Goal: Task Accomplishment & Management: Use online tool/utility

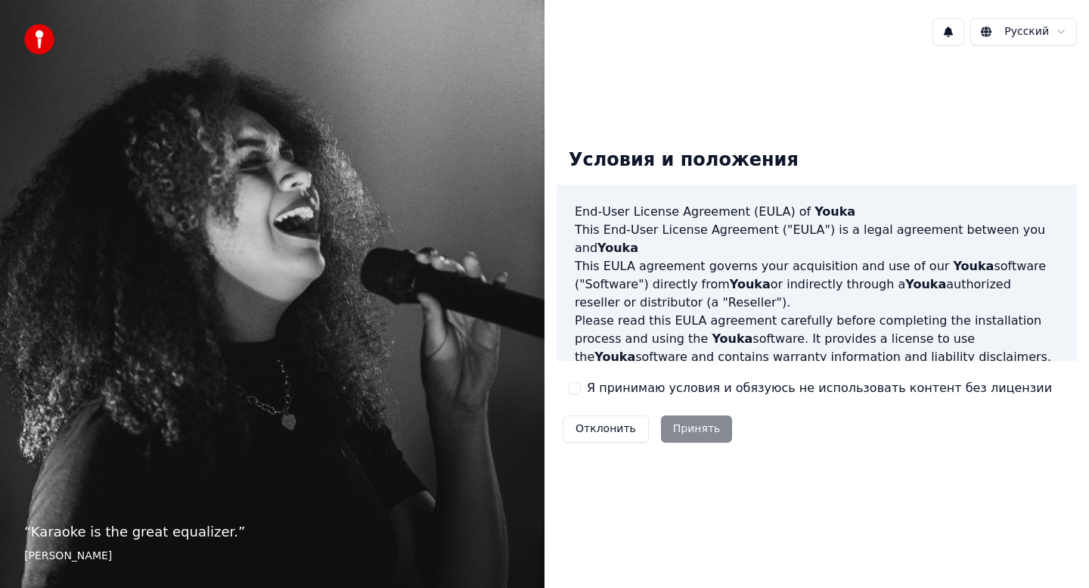
click at [572, 389] on button "Я принимаю условия и обязуюсь не использовать контент без лицензии" at bounding box center [575, 388] width 12 height 12
click at [704, 430] on button "Принять" at bounding box center [697, 428] width 72 height 27
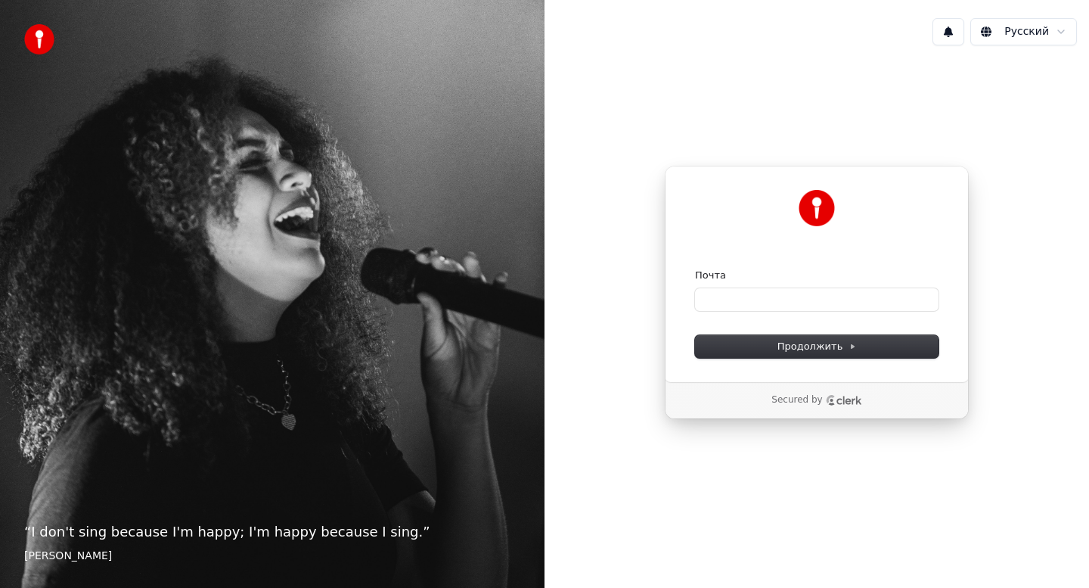
click at [796, 314] on form "Почта Продолжить" at bounding box center [817, 312] width 244 height 89
click at [798, 305] on input "Почта" at bounding box center [817, 299] width 244 height 23
click at [788, 348] on span "Продолжить" at bounding box center [816, 347] width 79 height 14
type input "**********"
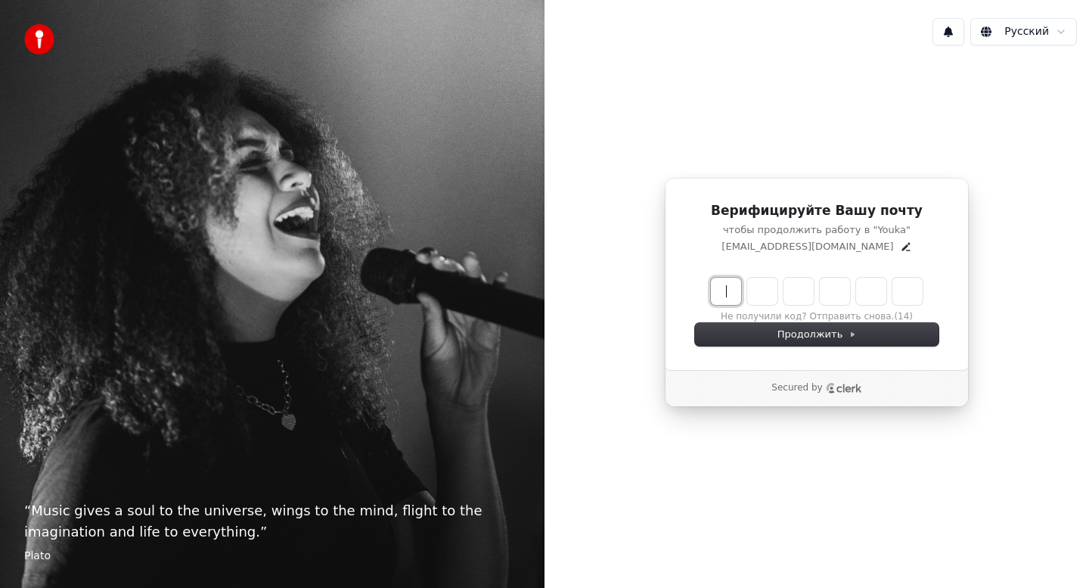
click at [734, 290] on input "Enter verification code" at bounding box center [832, 291] width 242 height 27
type input "******"
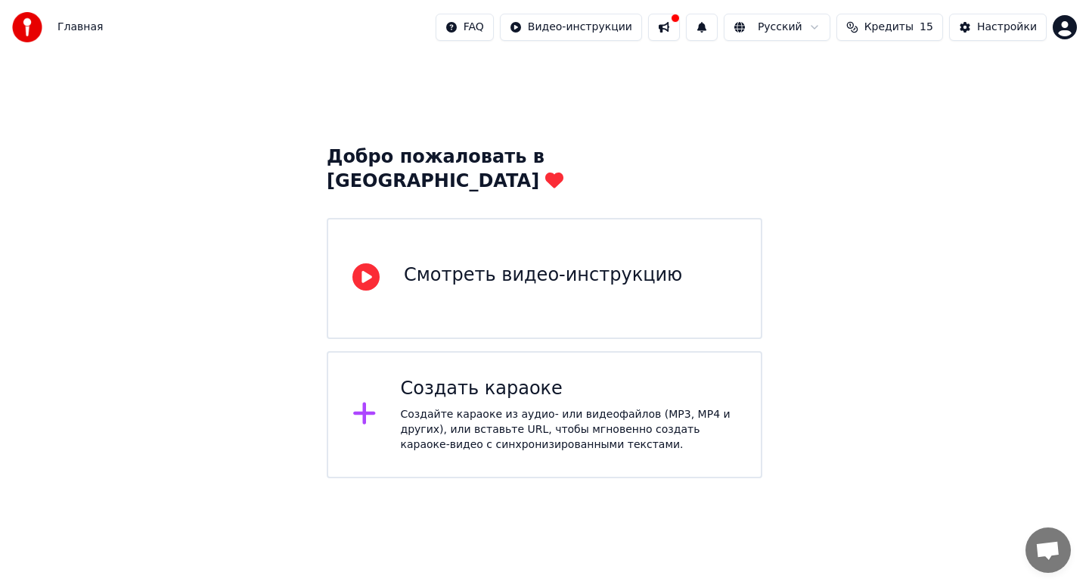
click at [565, 407] on div "Создайте караоке из аудио- или видеофайлов (MP3, MP4 и других), или вставьте UR…" at bounding box center [569, 429] width 337 height 45
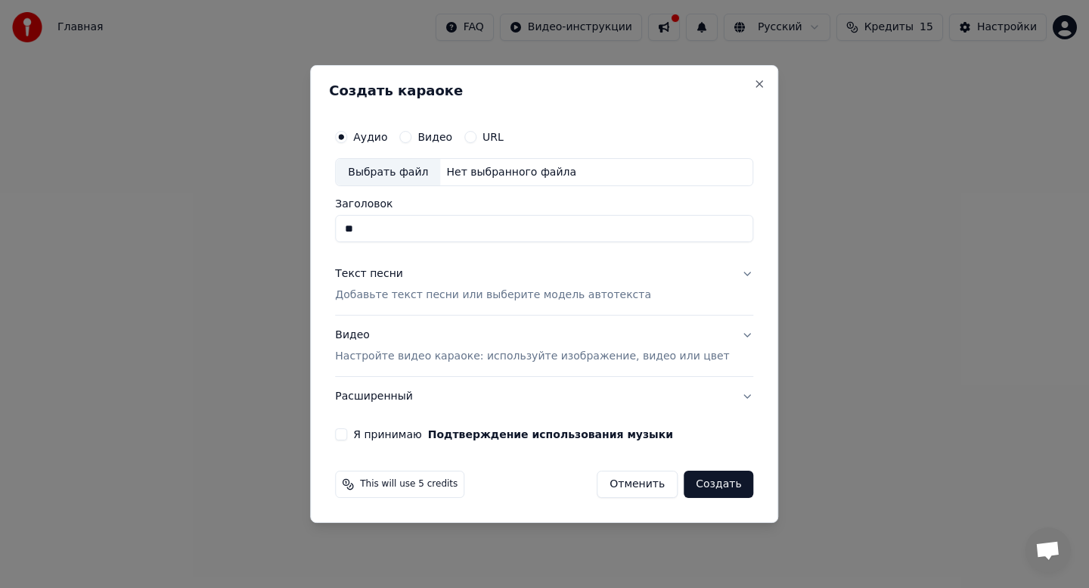
type input "*"
type input "**********"
click at [442, 136] on label "Видео" at bounding box center [434, 137] width 35 height 11
click at [411, 136] on button "Видео" at bounding box center [405, 137] width 12 height 12
click at [486, 138] on div "URL" at bounding box center [483, 137] width 39 height 12
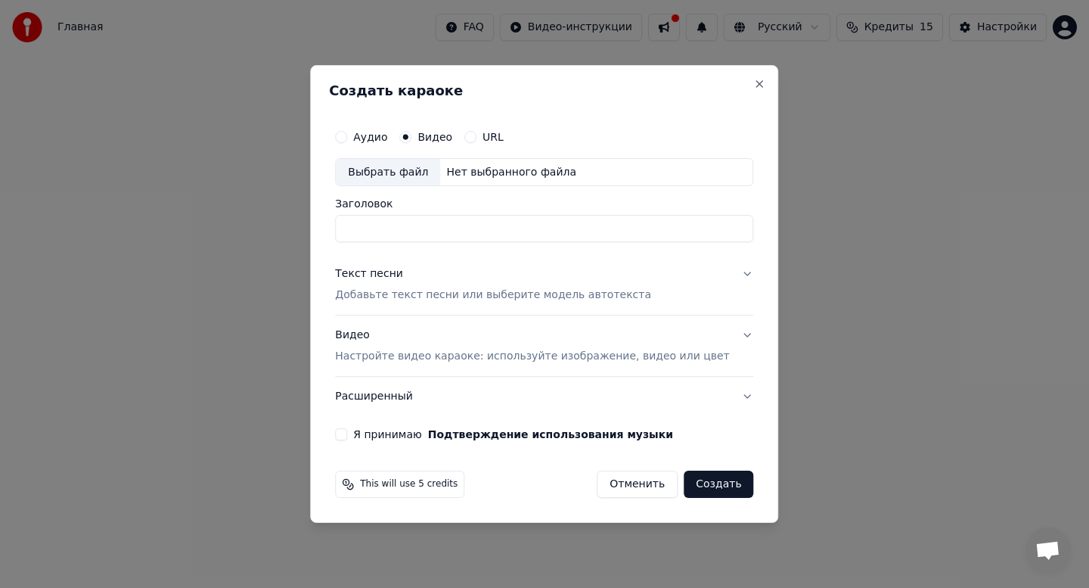
click at [476, 137] on button "URL" at bounding box center [470, 137] width 12 height 12
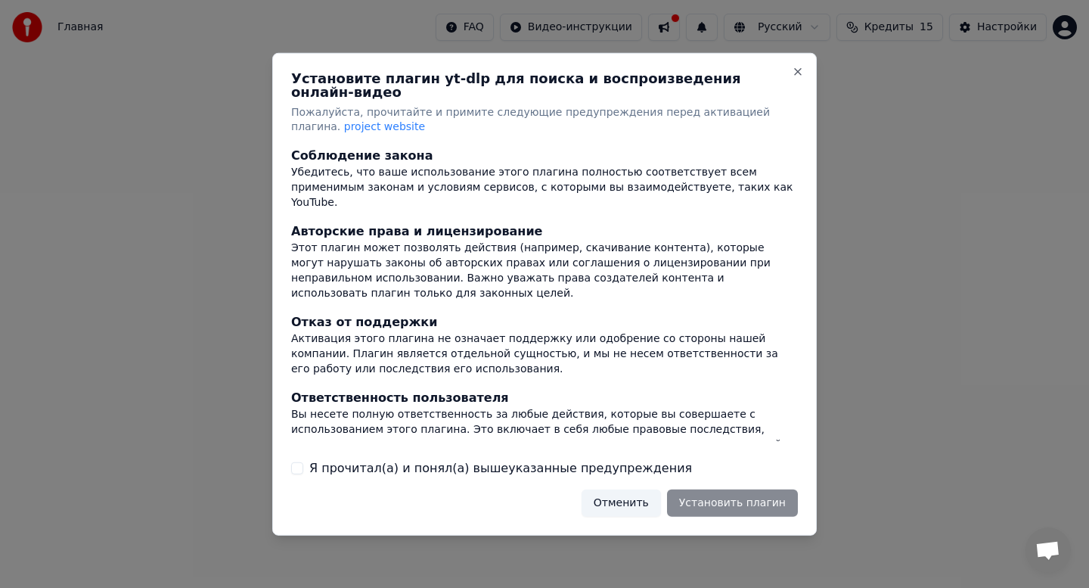
click at [419, 459] on label "Я прочитал(а) и понял(а) вышеуказанные предупреждения" at bounding box center [500, 468] width 383 height 18
click at [303, 462] on button "Я прочитал(а) и понял(а) вышеуказанные предупреждения" at bounding box center [297, 468] width 12 height 12
click at [709, 496] on button "Установить плагин" at bounding box center [732, 502] width 131 height 27
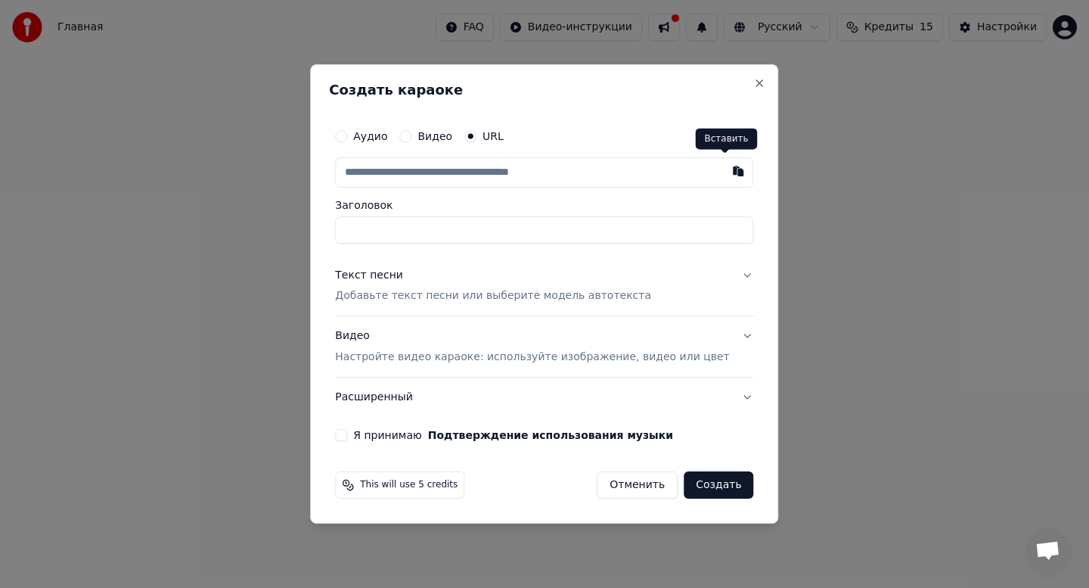
paste input "**********"
type input "**********"
click at [475, 230] on input "Заголовок" at bounding box center [544, 229] width 418 height 27
type input "*"
type input "**********"
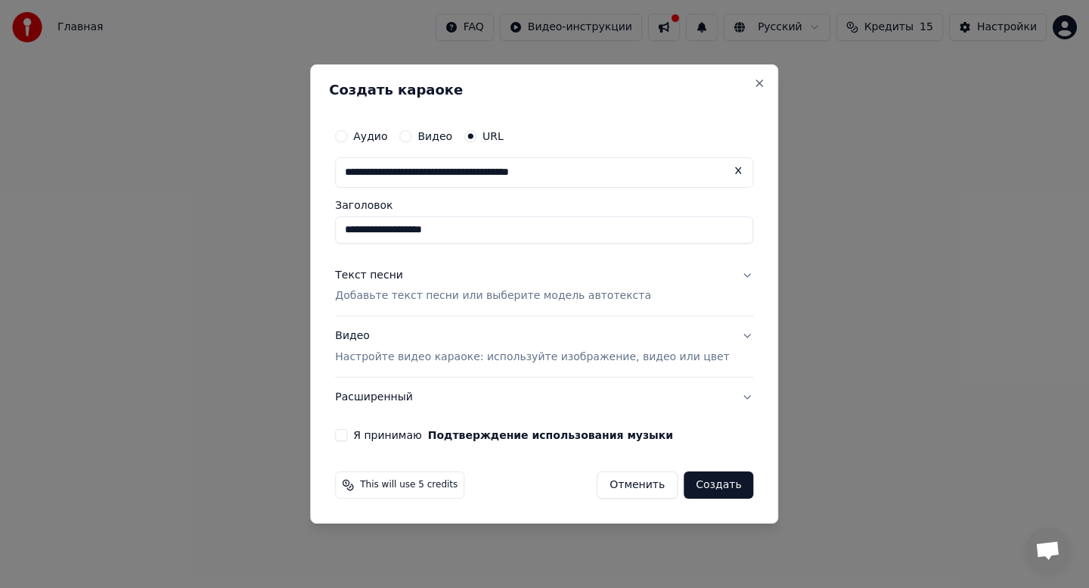
type input "**********"
drag, startPoint x: 482, startPoint y: 235, endPoint x: 361, endPoint y: 234, distance: 121.0
click at [361, 234] on input "**********" at bounding box center [544, 229] width 418 height 27
click at [452, 296] on p "Добавьте текст песни или выберите модель автотекста" at bounding box center [493, 296] width 316 height 15
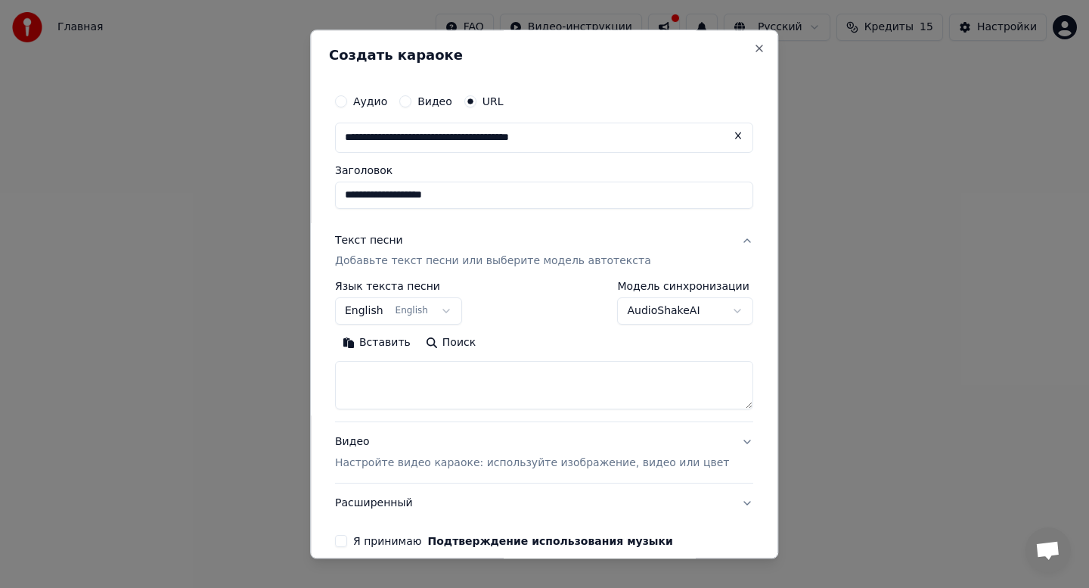
click at [455, 310] on button "English English" at bounding box center [398, 311] width 127 height 27
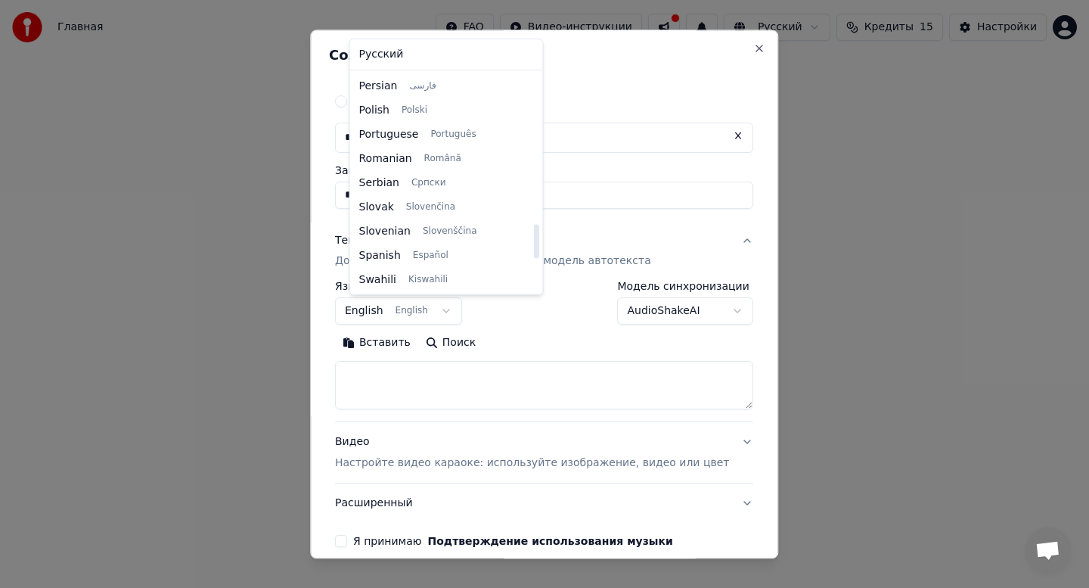
scroll to position [954, 0]
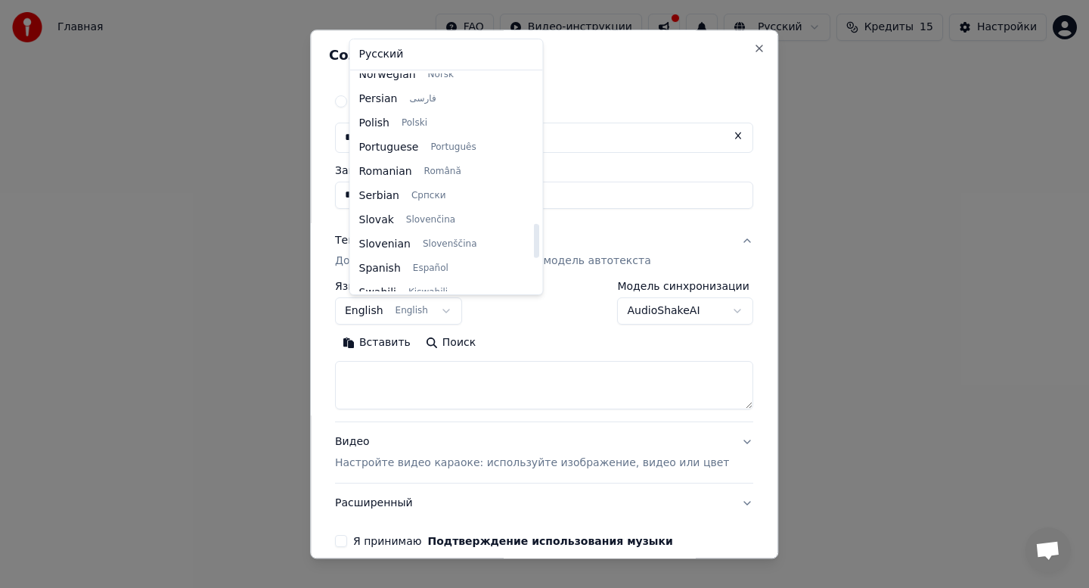
click at [644, 85] on body "**********" at bounding box center [544, 239] width 1089 height 478
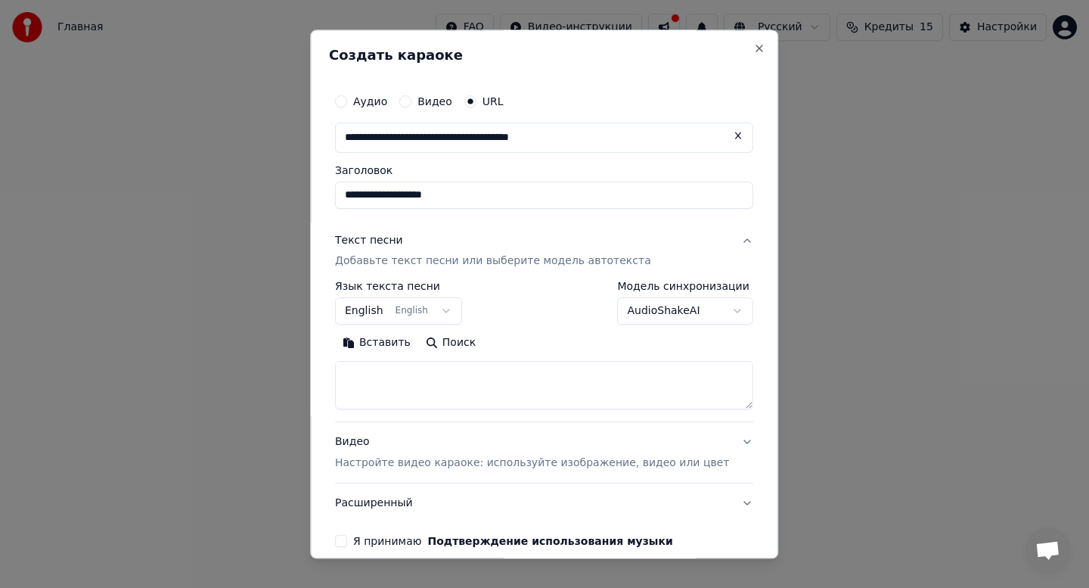
click at [447, 313] on body "**********" at bounding box center [544, 239] width 1089 height 478
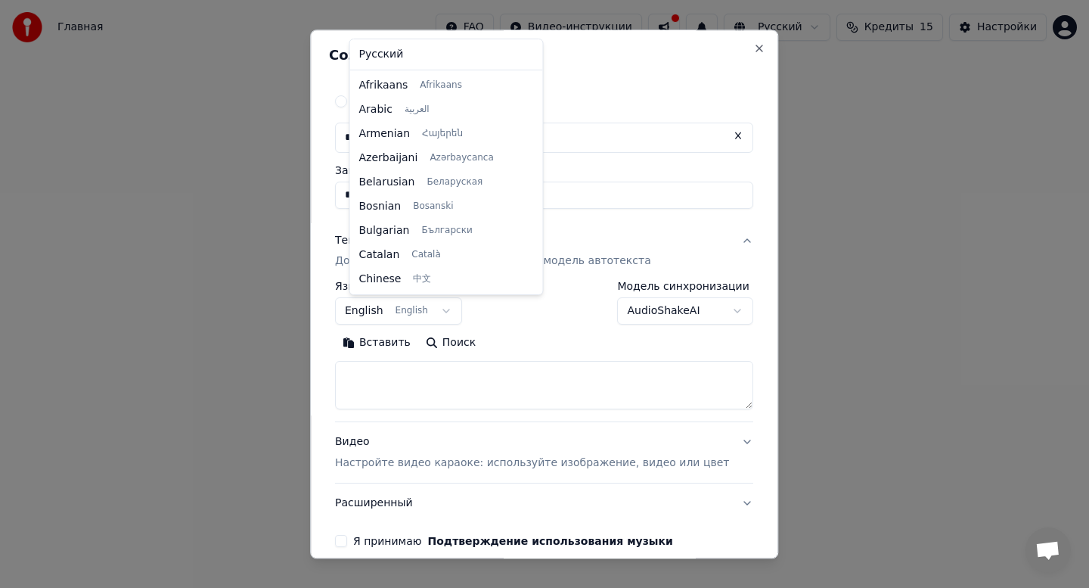
scroll to position [121, 0]
select select "**"
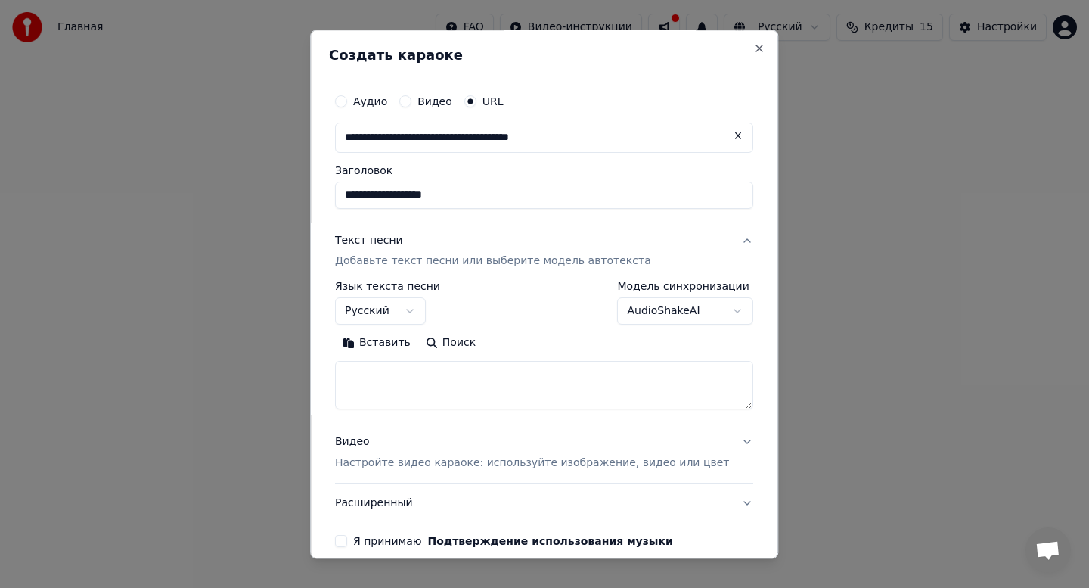
click at [492, 390] on textarea at bounding box center [544, 385] width 418 height 48
paste textarea "**********"
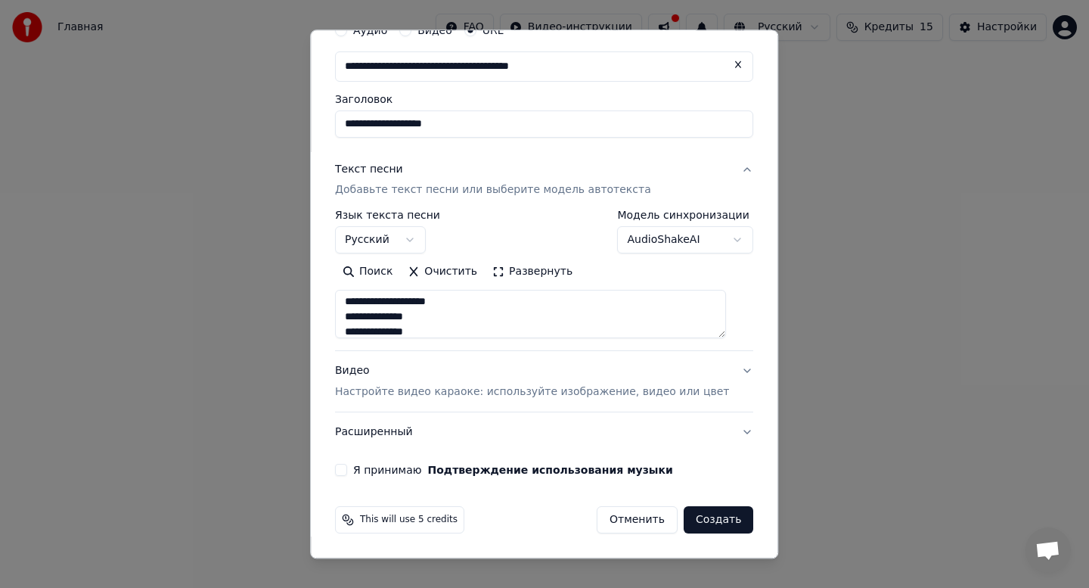
type textarea "**********"
click at [542, 392] on p "Настройте видео караоке: используйте изображение, видео или цвет" at bounding box center [532, 392] width 394 height 15
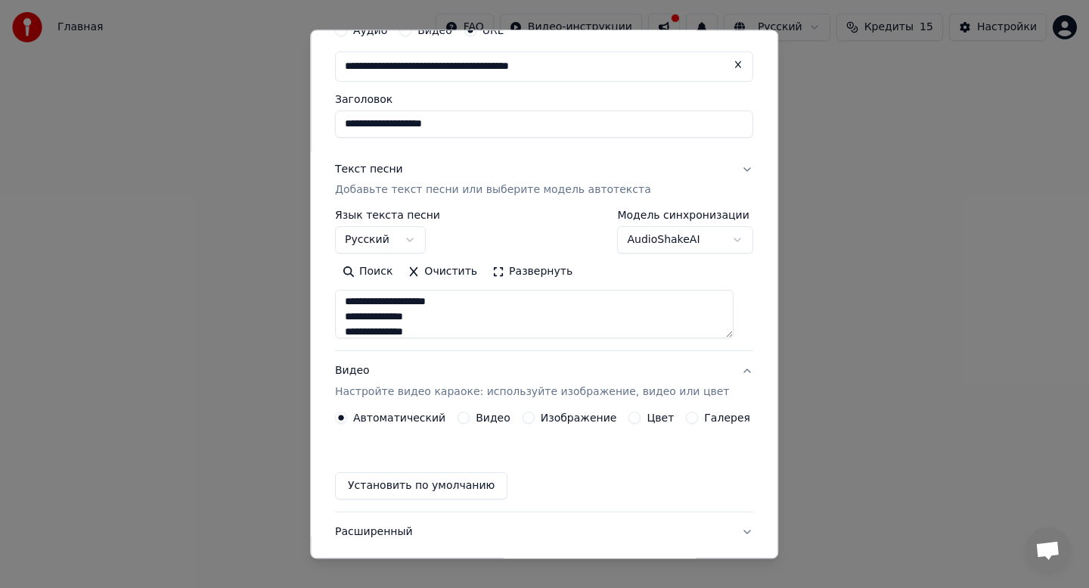
scroll to position [30, 0]
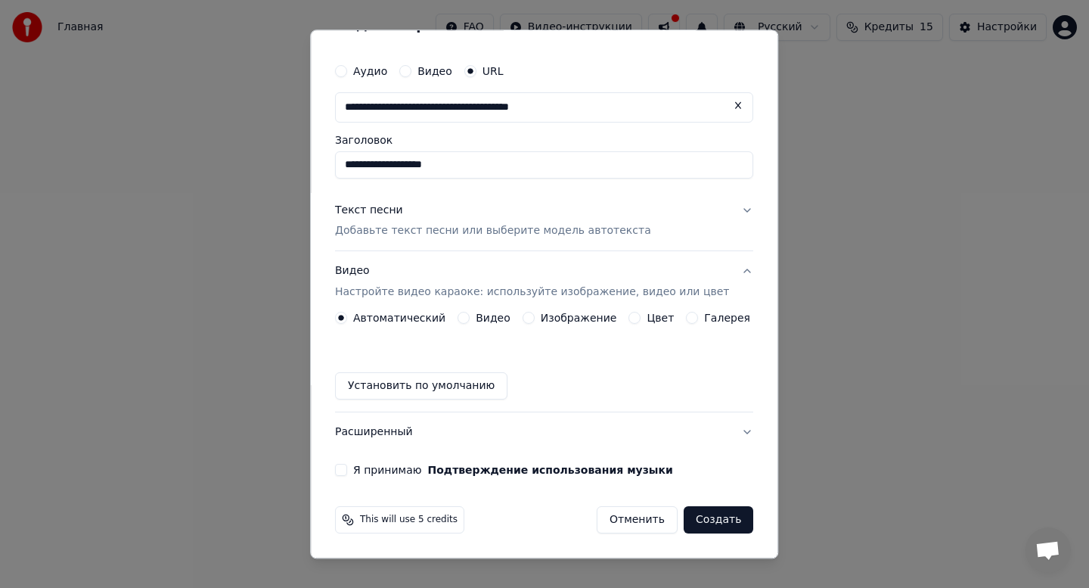
click at [470, 320] on button "Видео" at bounding box center [464, 318] width 12 height 12
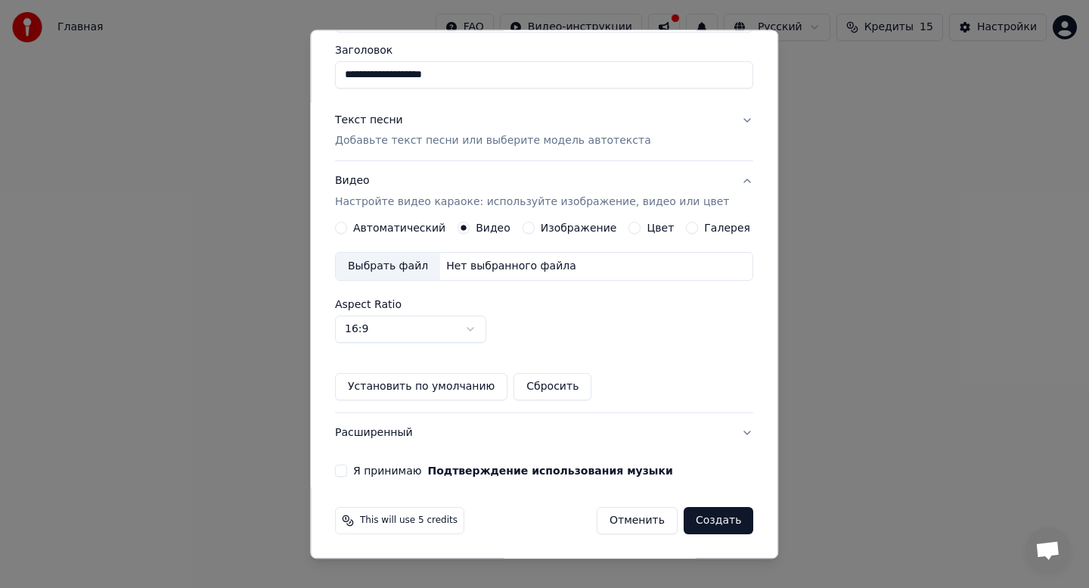
scroll to position [121, 0]
click at [379, 468] on label "Я принимаю Подтверждение использования музыки" at bounding box center [513, 470] width 320 height 11
click at [347, 468] on button "Я принимаю Подтверждение использования музыки" at bounding box center [341, 470] width 12 height 12
click at [712, 521] on button "Создать" at bounding box center [719, 520] width 70 height 27
click at [700, 520] on button "Создать" at bounding box center [719, 520] width 70 height 27
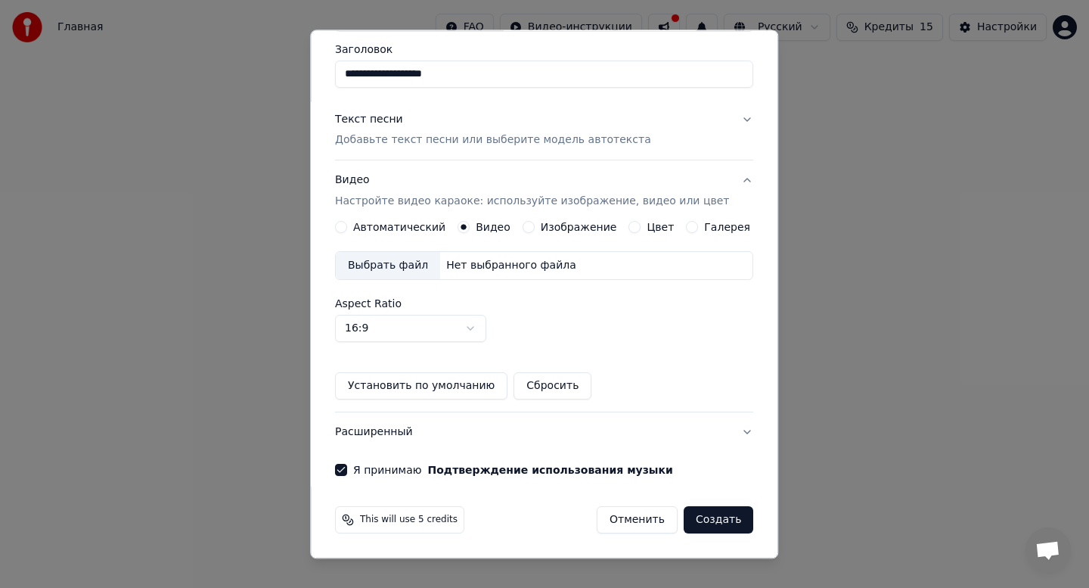
click at [710, 516] on button "Создать" at bounding box center [719, 520] width 70 height 27
click at [405, 520] on span "This will use 5 credits" at bounding box center [409, 520] width 98 height 12
click at [599, 140] on p "Добавьте текст песни или выберите модель автотекста" at bounding box center [493, 140] width 316 height 15
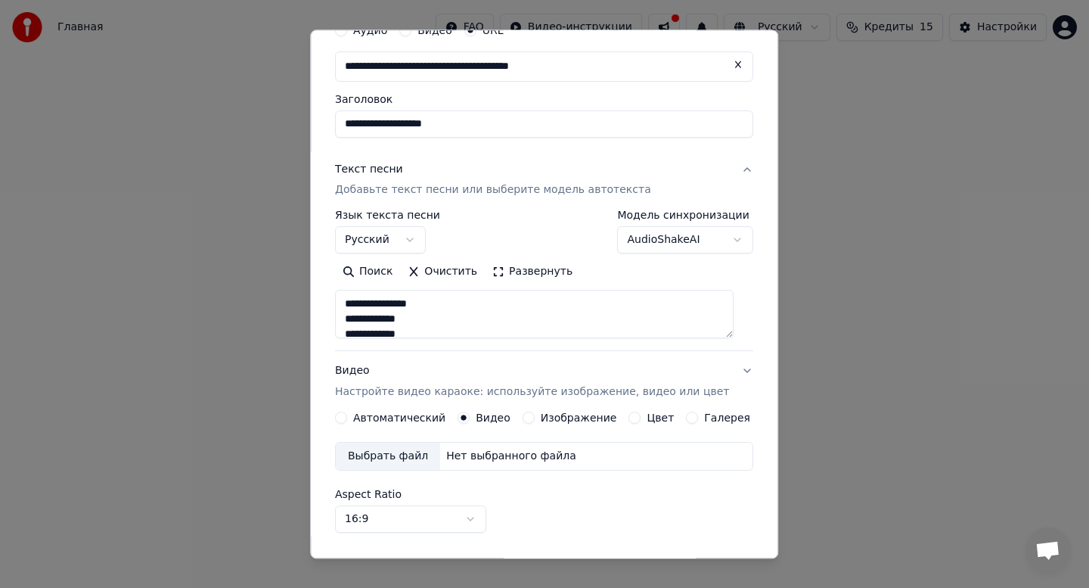
scroll to position [71, 0]
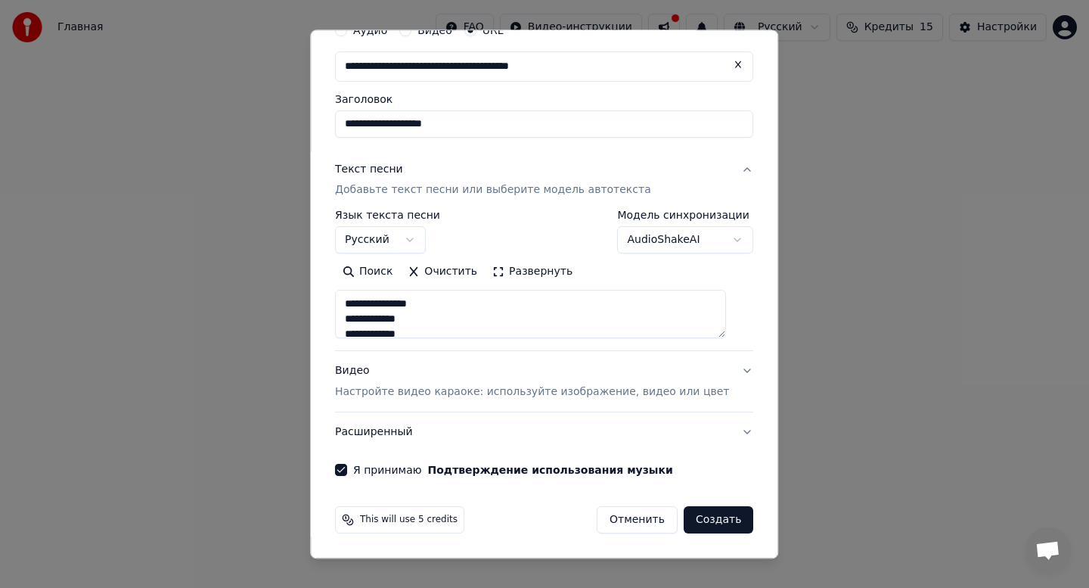
click at [711, 521] on button "Создать" at bounding box center [719, 520] width 70 height 27
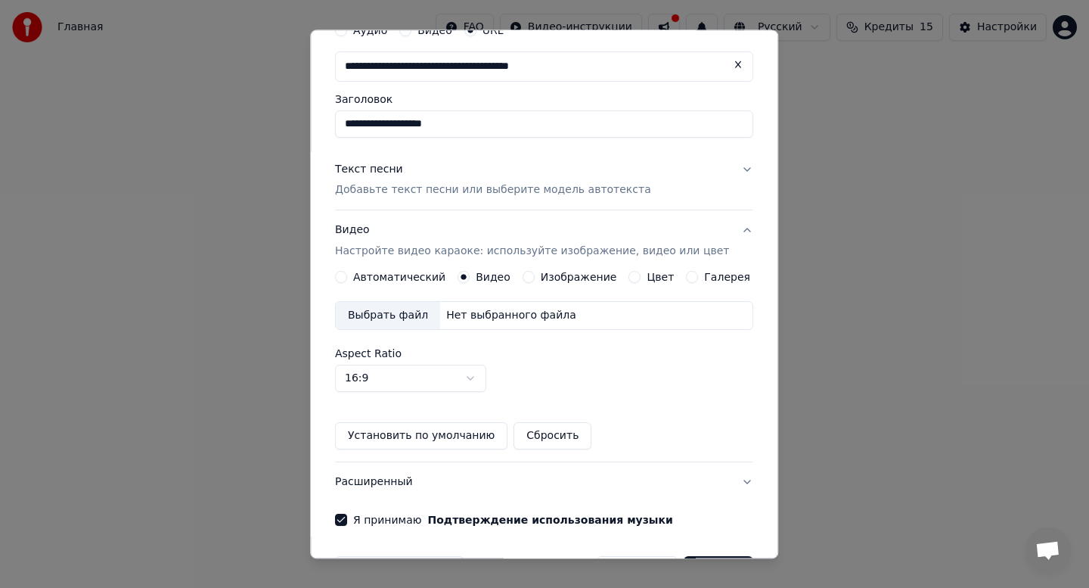
click at [411, 279] on label "Автоматический" at bounding box center [399, 277] width 92 height 11
click at [347, 279] on button "Автоматический" at bounding box center [341, 277] width 12 height 12
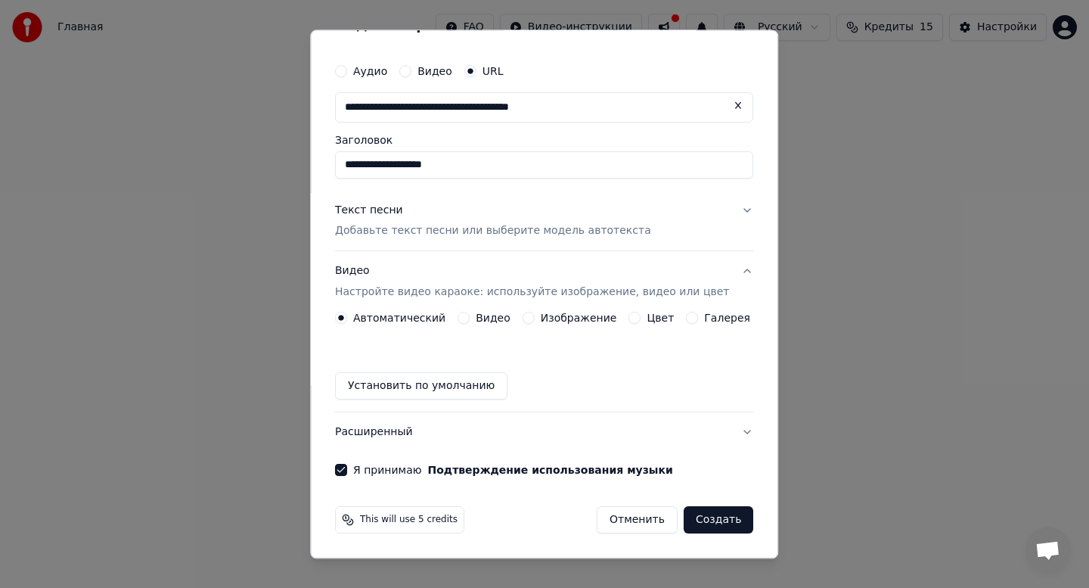
click at [703, 520] on button "Создать" at bounding box center [719, 520] width 70 height 27
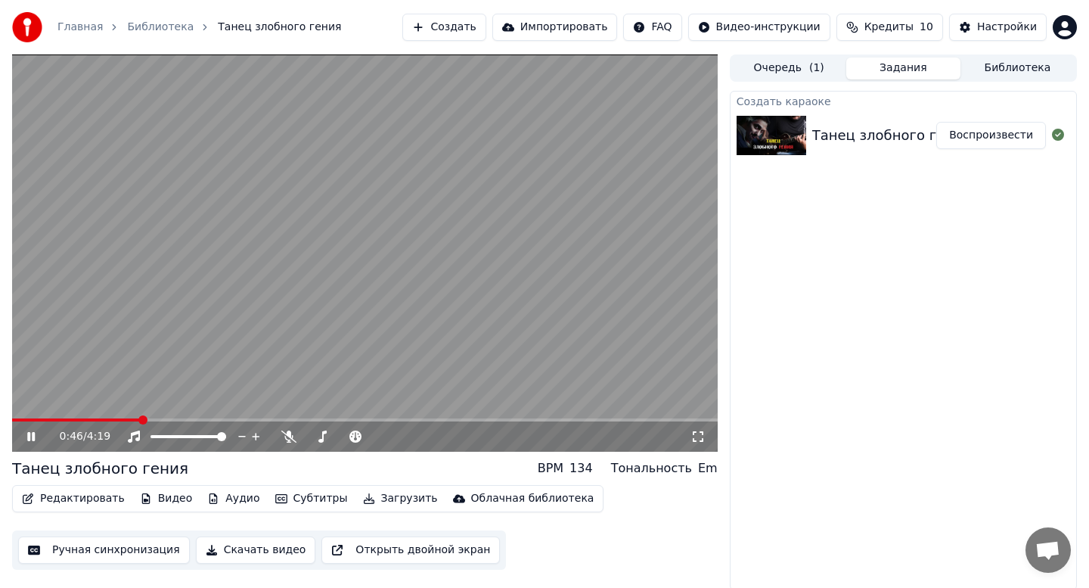
click at [16, 420] on span at bounding box center [76, 419] width 128 height 3
click at [12, 417] on span at bounding box center [16, 419] width 9 height 9
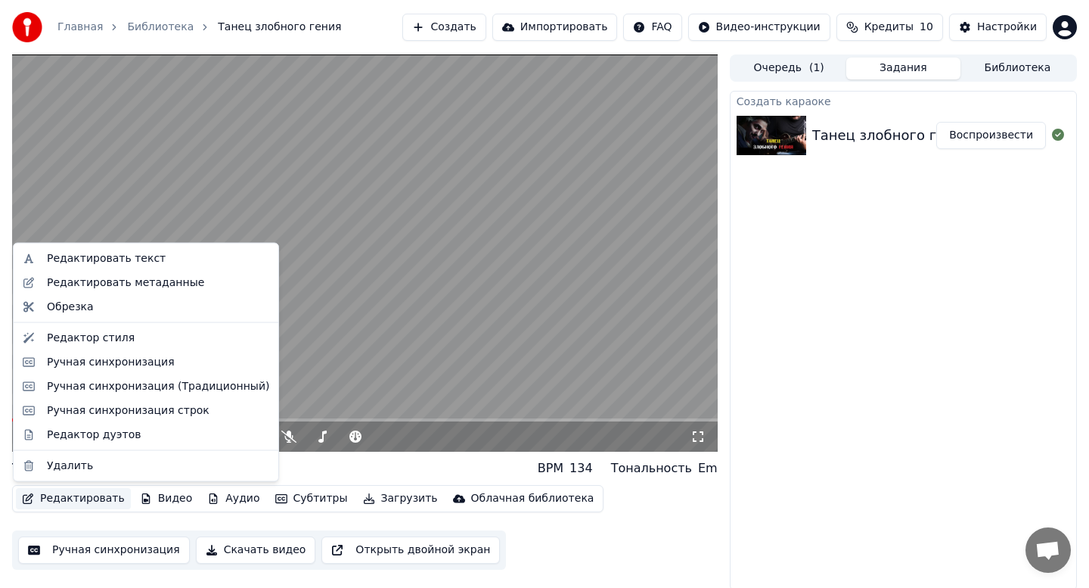
click at [82, 499] on button "Редактировать" at bounding box center [73, 498] width 115 height 21
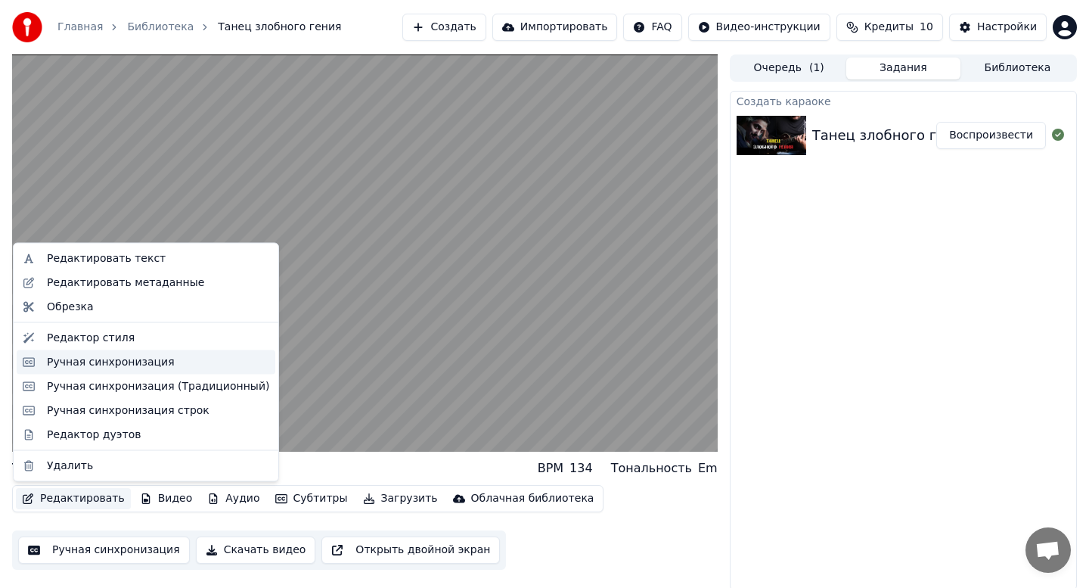
click at [122, 359] on div "Ручная синхронизация" at bounding box center [111, 361] width 128 height 15
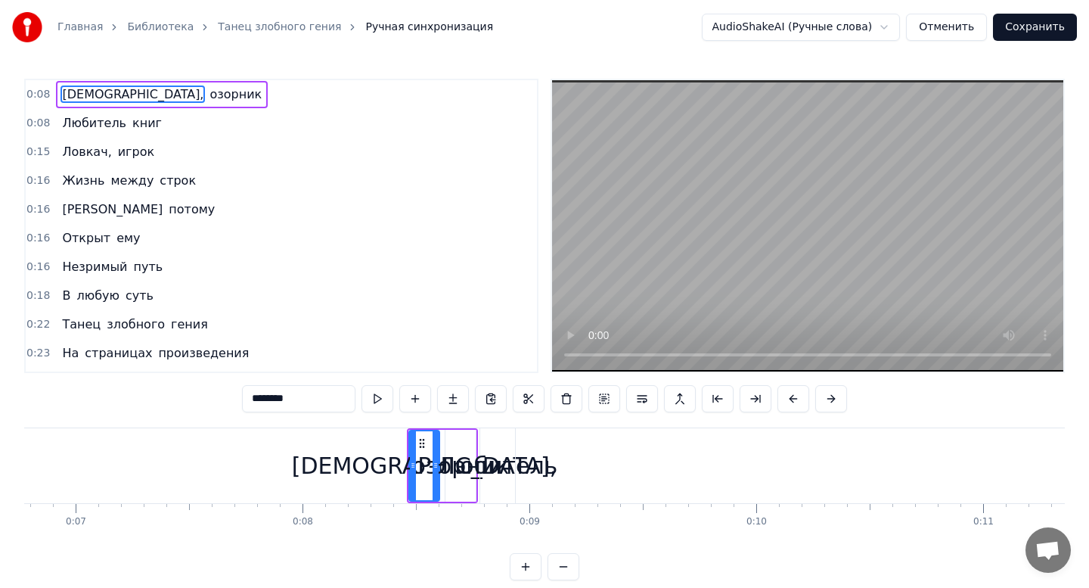
scroll to position [0, 1494]
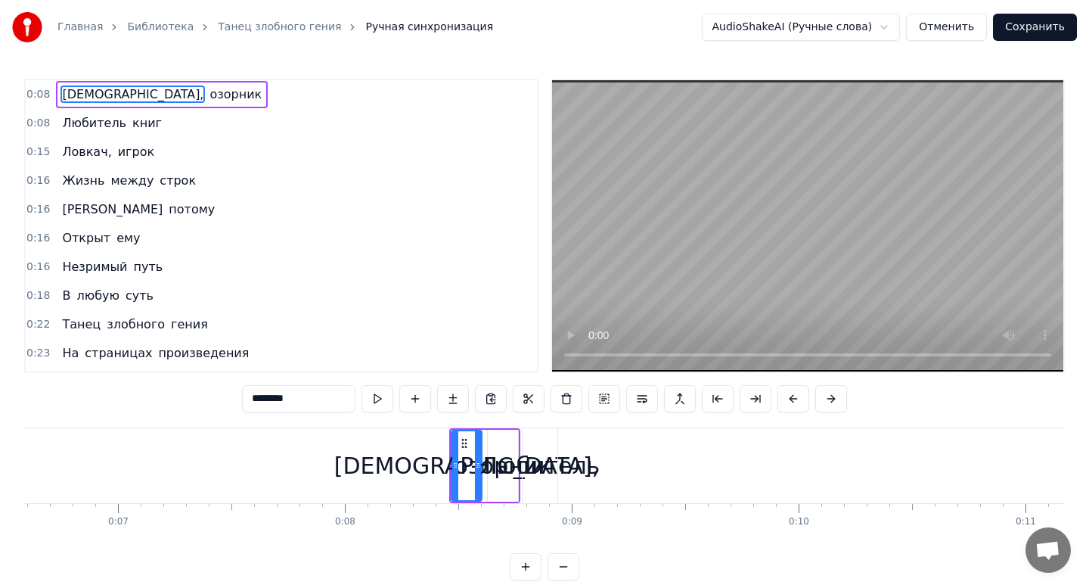
drag, startPoint x: 495, startPoint y: 456, endPoint x: 750, endPoint y: 461, distance: 255.7
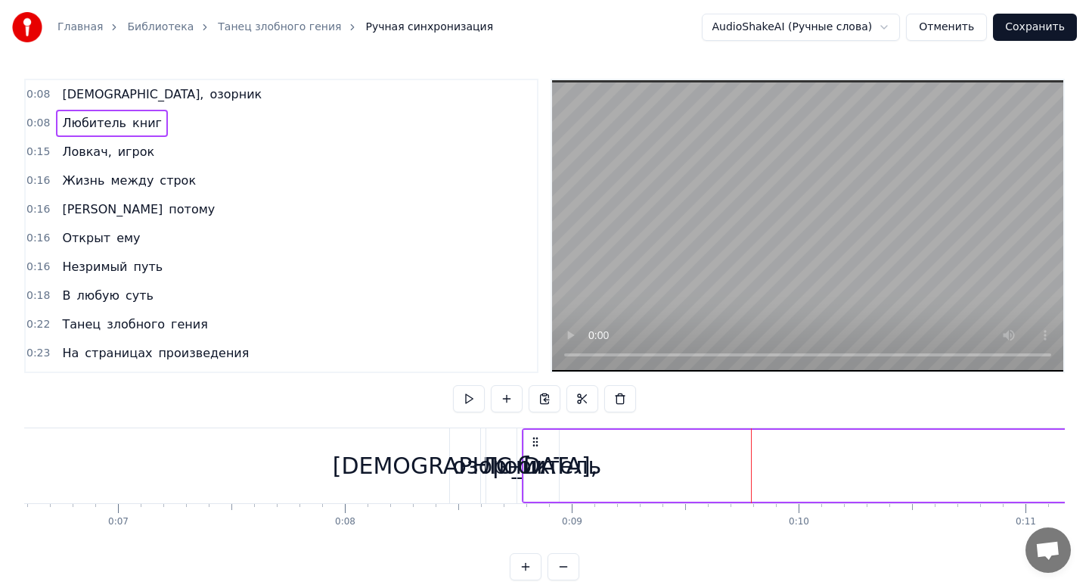
drag, startPoint x: 502, startPoint y: 444, endPoint x: 830, endPoint y: 436, distance: 327.6
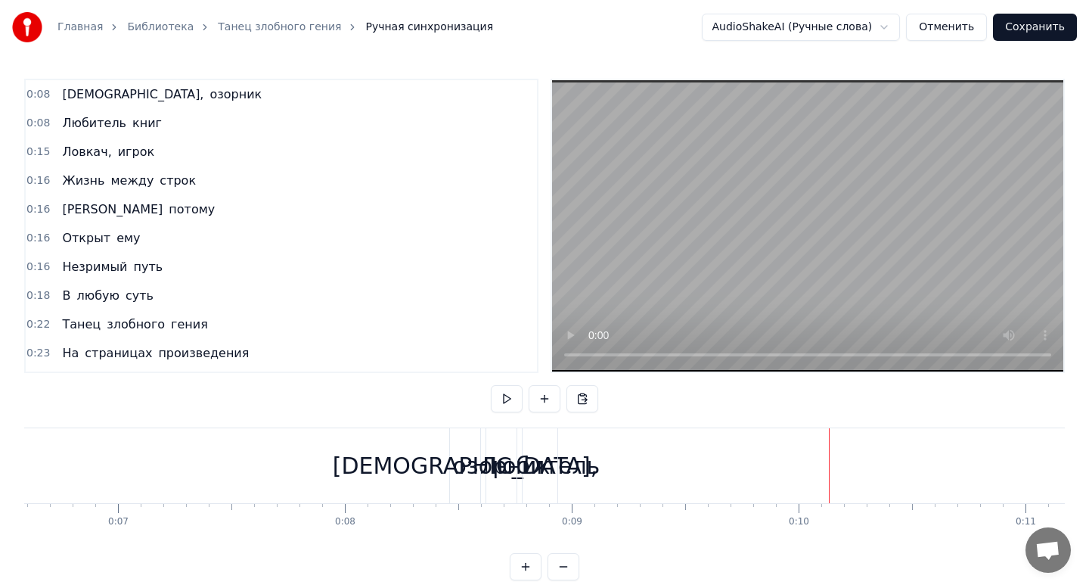
click at [93, 90] on span "Проныра," at bounding box center [133, 93] width 144 height 17
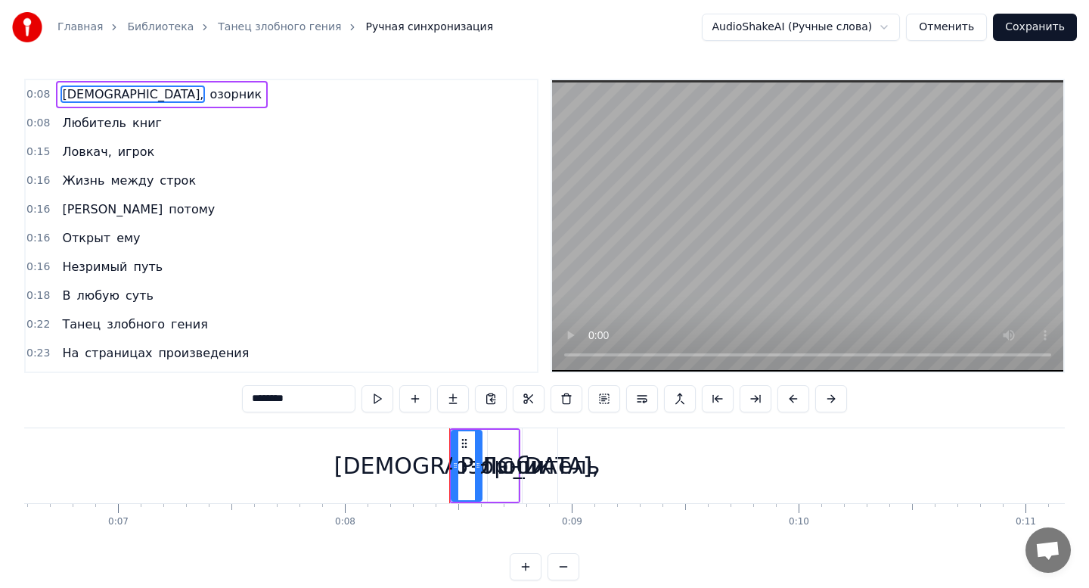
click at [497, 447] on div "озорник" at bounding box center [503, 466] width 30 height 72
type input "*******"
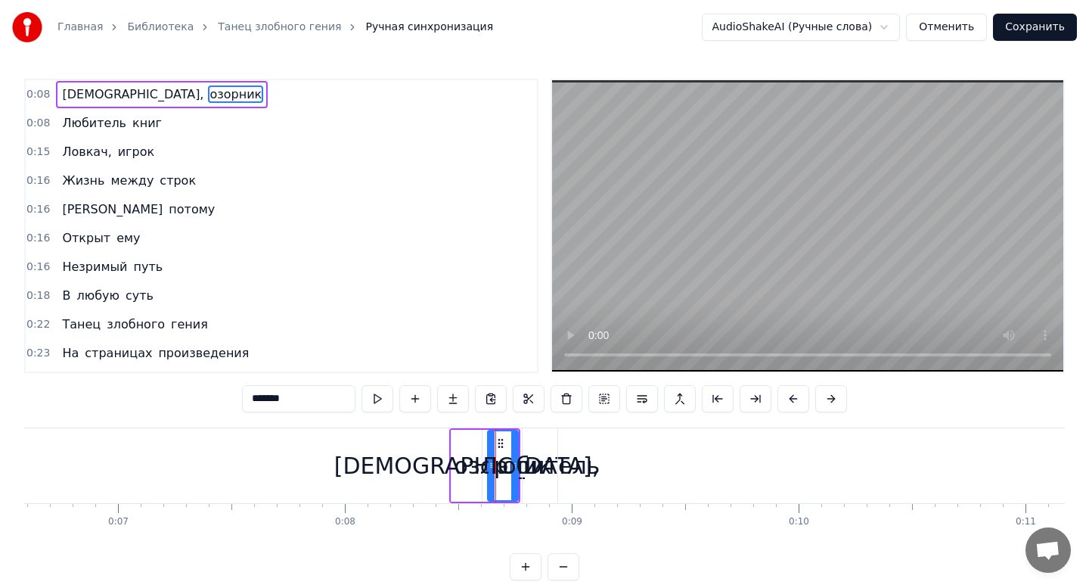
drag, startPoint x: 507, startPoint y: 455, endPoint x: 654, endPoint y: 448, distance: 146.8
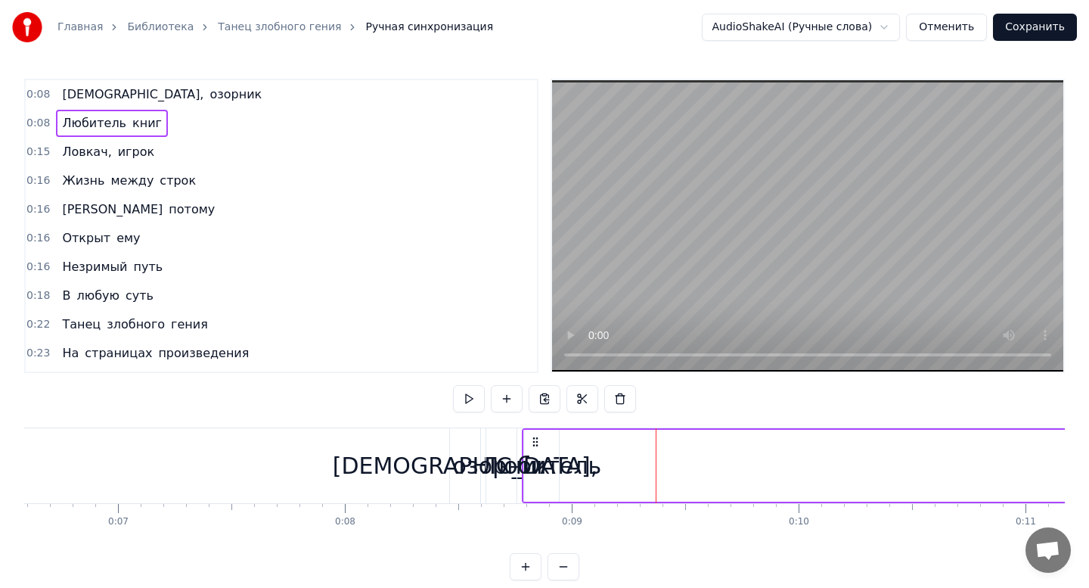
drag, startPoint x: 495, startPoint y: 472, endPoint x: 661, endPoint y: 460, distance: 166.1
drag, startPoint x: 542, startPoint y: 466, endPoint x: 667, endPoint y: 464, distance: 124.8
click at [124, 151] on span "игрок" at bounding box center [135, 151] width 39 height 17
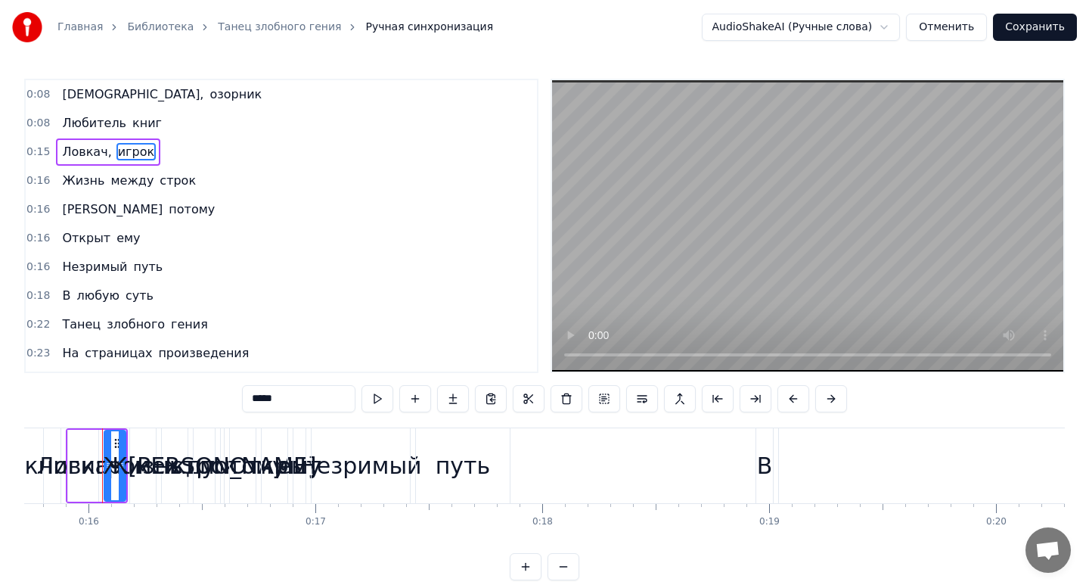
scroll to position [0, 3568]
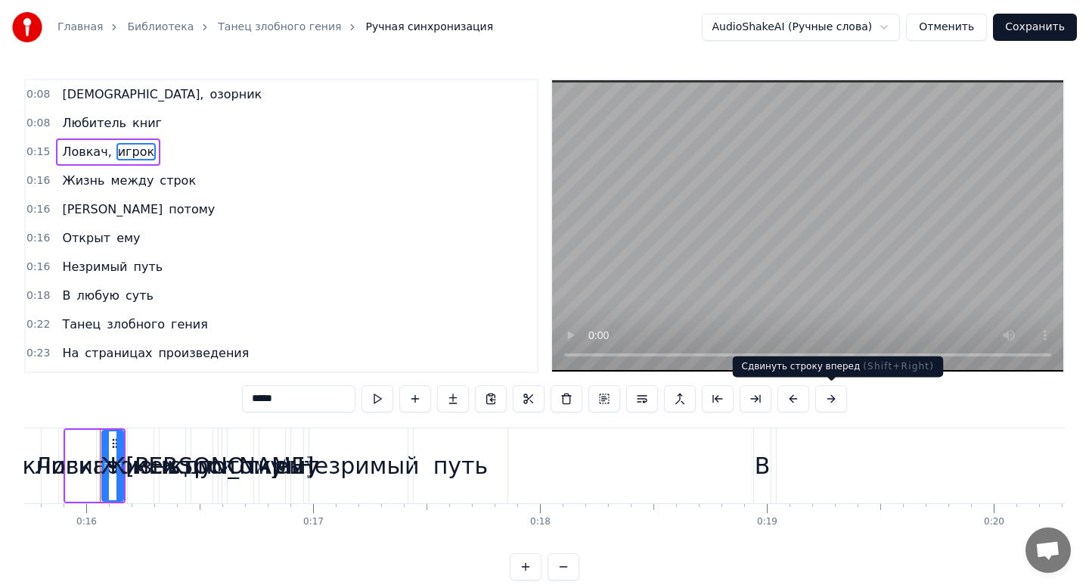
click at [833, 399] on button at bounding box center [831, 398] width 32 height 27
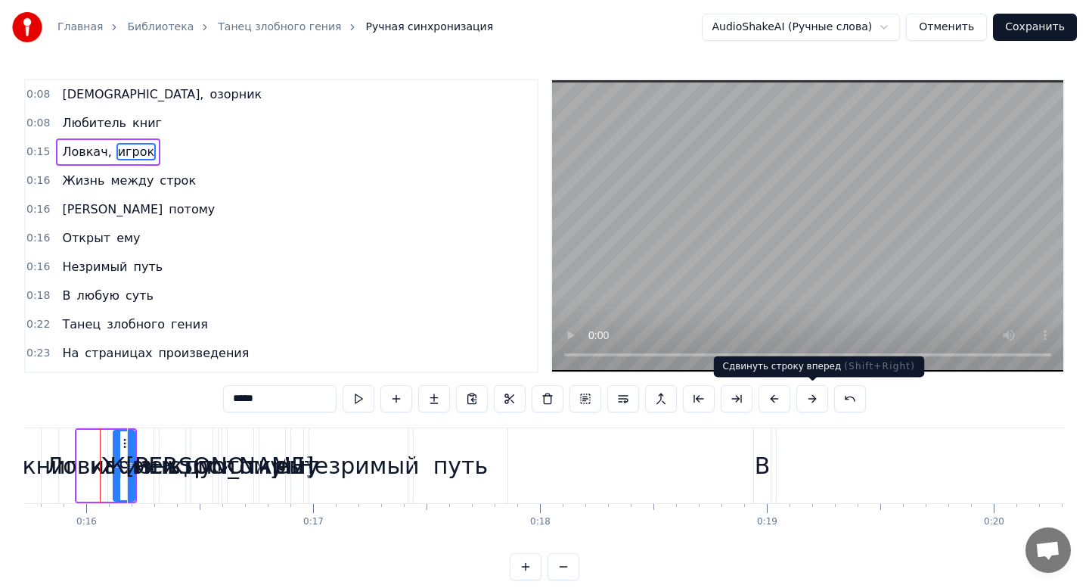
click at [811, 396] on button at bounding box center [812, 398] width 32 height 27
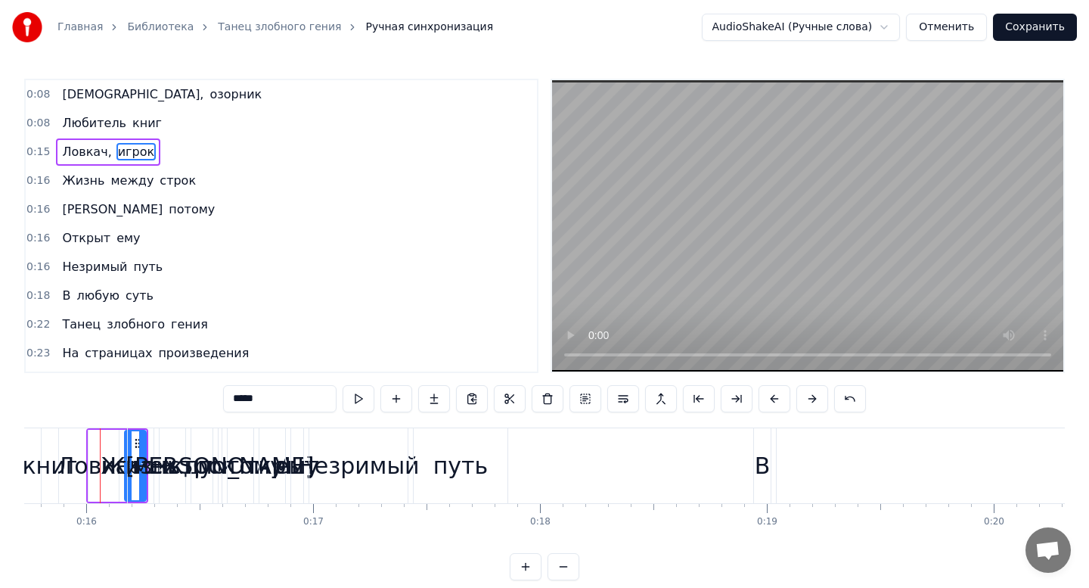
click at [811, 396] on button at bounding box center [812, 398] width 32 height 27
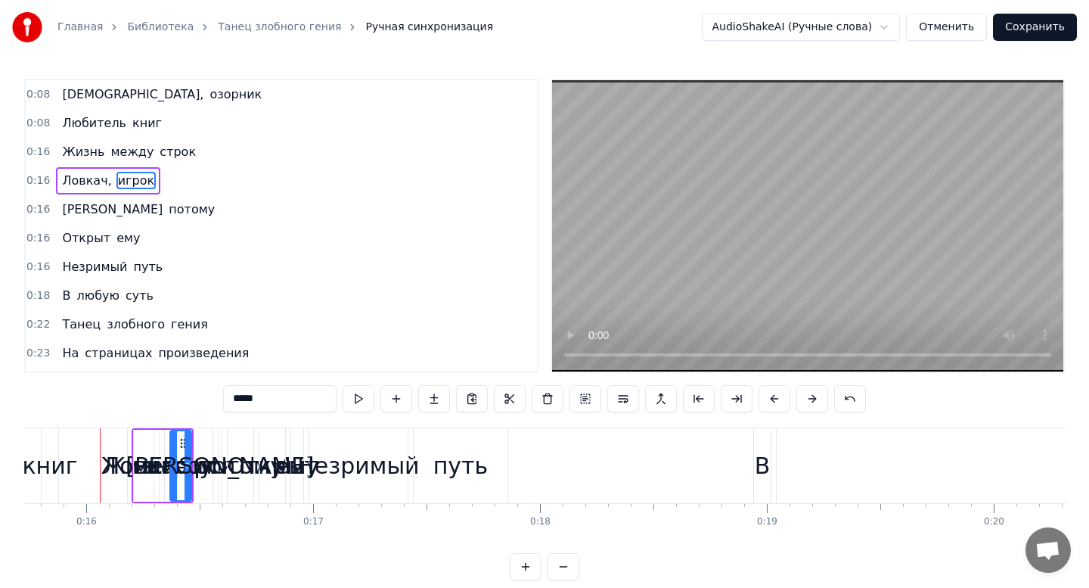
click at [811, 396] on button at bounding box center [812, 398] width 32 height 27
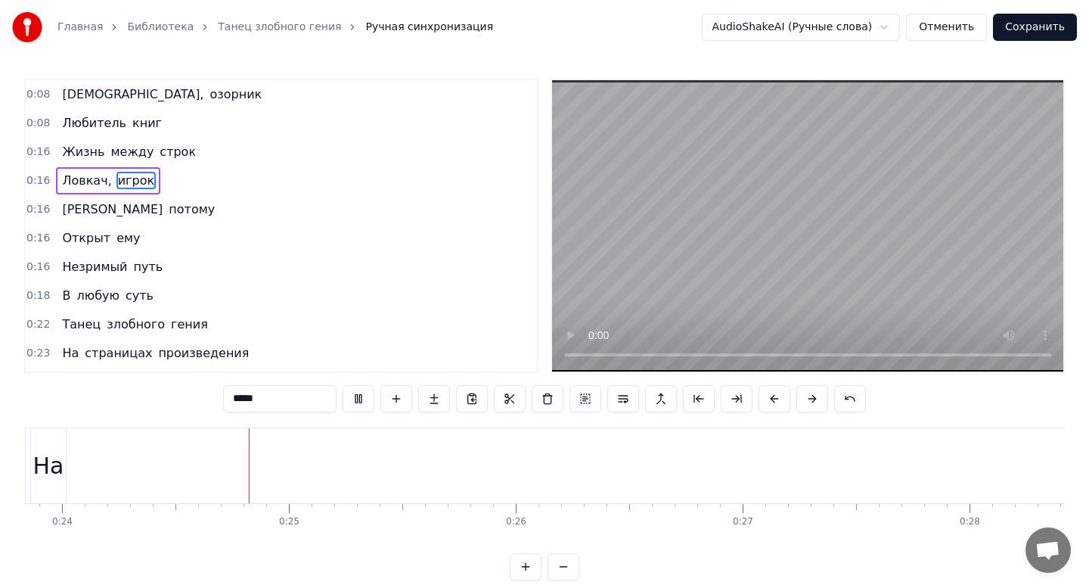
scroll to position [0, 5412]
click at [946, 27] on button "Отменить" at bounding box center [946, 27] width 81 height 27
